Goal: Information Seeking & Learning: Understand process/instructions

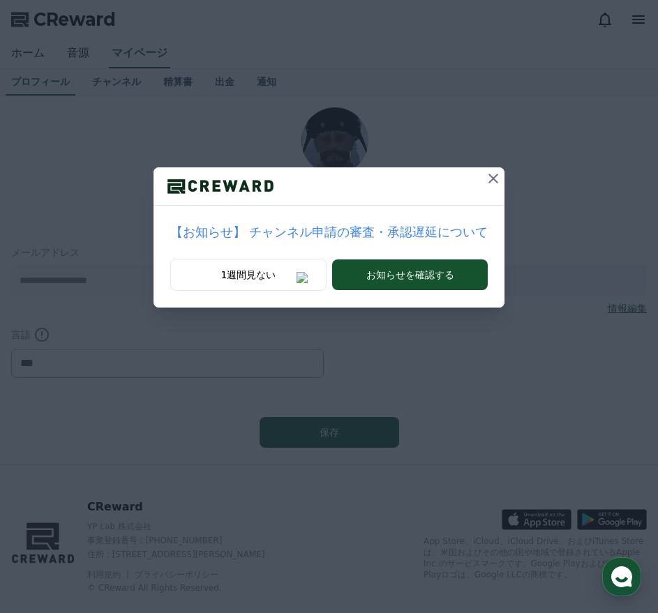
click at [485, 180] on icon at bounding box center [493, 178] width 17 height 17
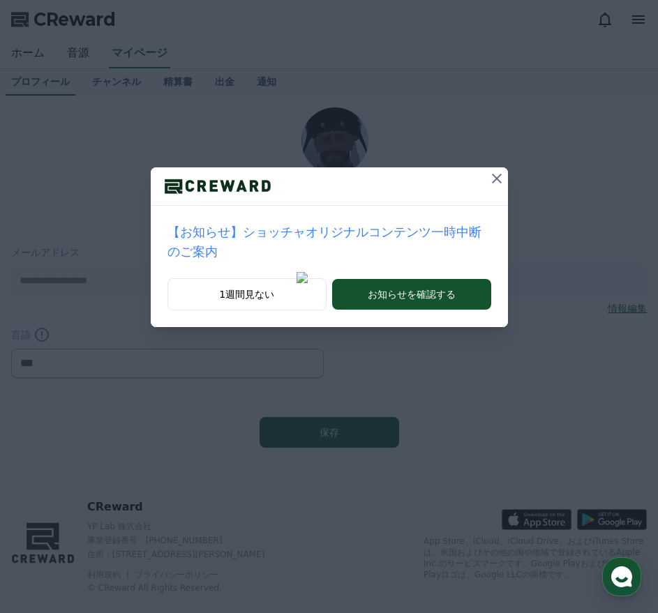
click at [489, 176] on icon at bounding box center [497, 178] width 17 height 17
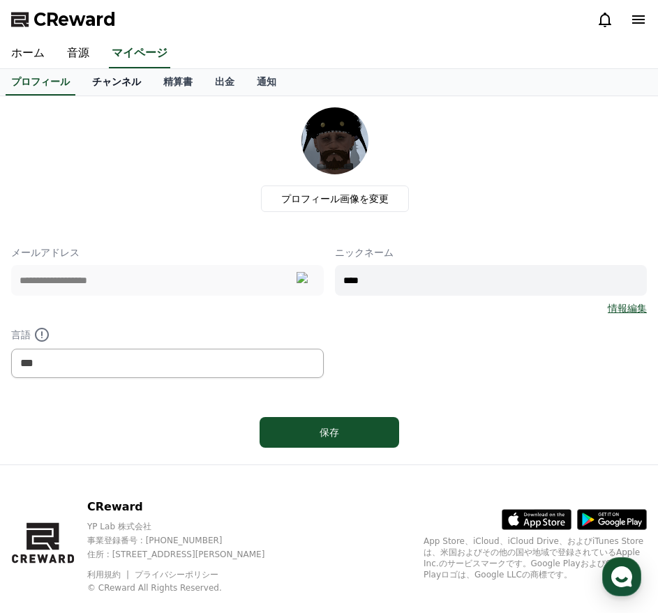
click at [98, 81] on link "チャンネル" at bounding box center [116, 82] width 71 height 27
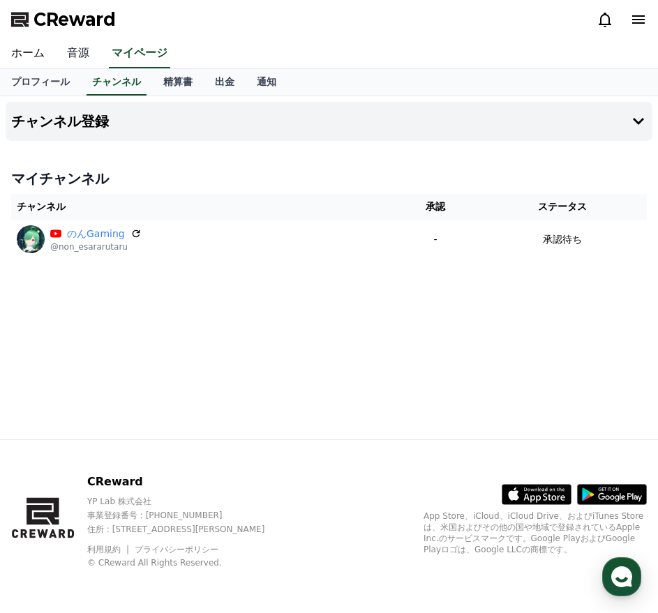
click at [70, 57] on link "音源" at bounding box center [78, 53] width 45 height 29
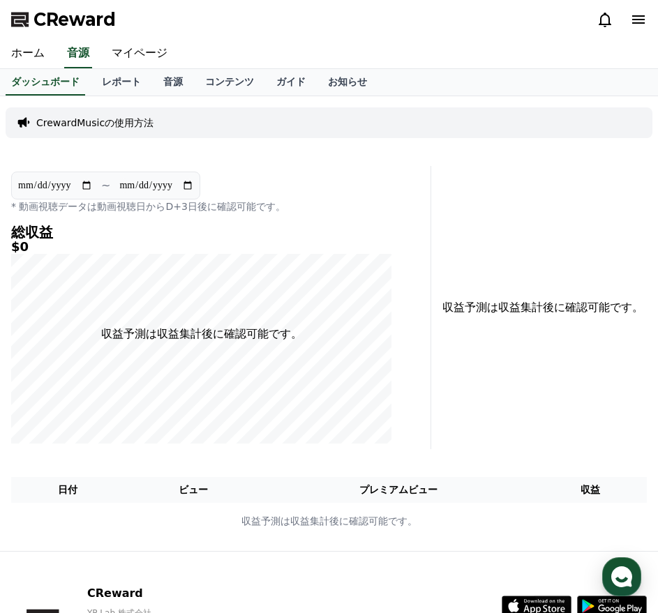
click at [105, 121] on p "CrewardMusicの使用方法" at bounding box center [94, 123] width 117 height 14
